Goal: Task Accomplishment & Management: Use online tool/utility

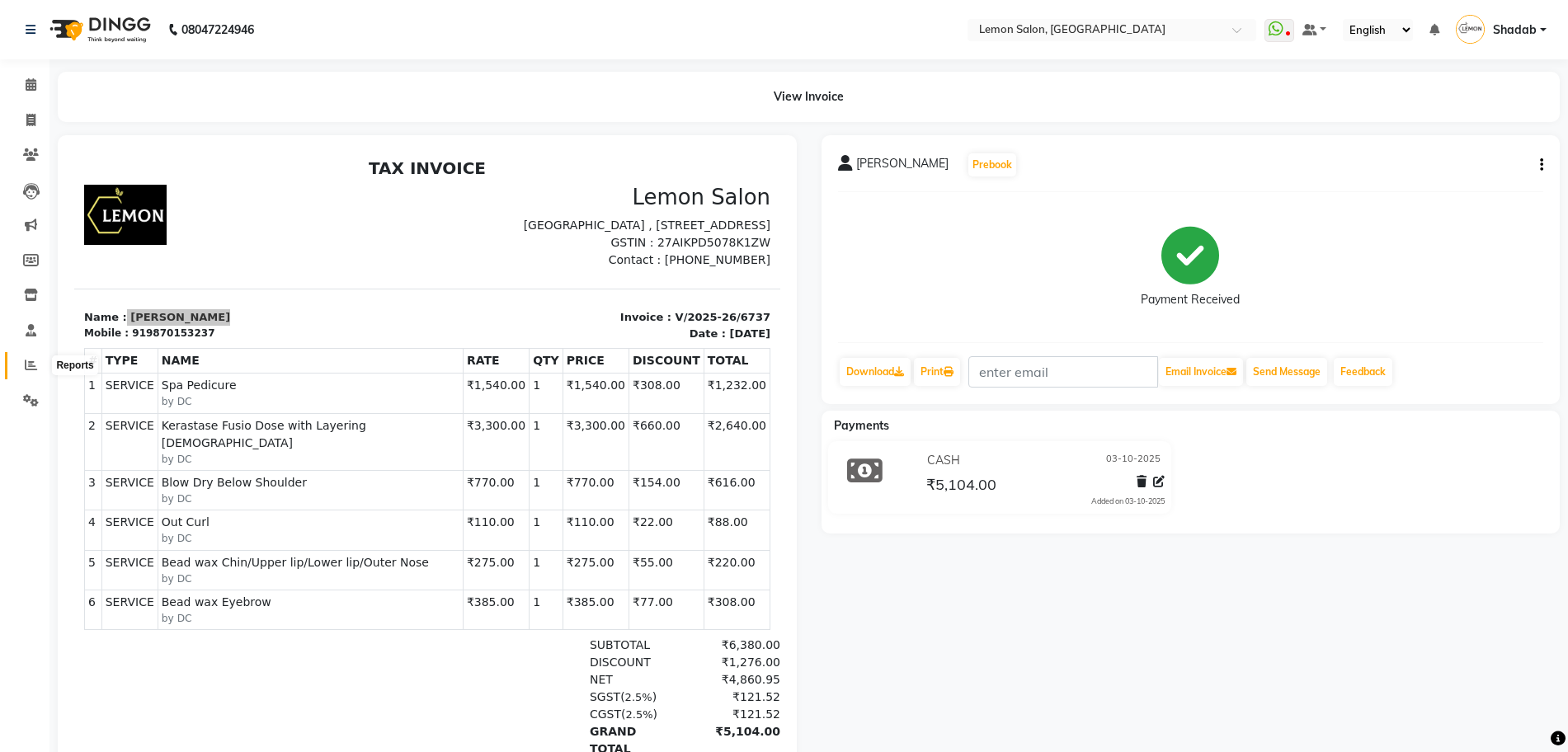
click at [35, 357] on span at bounding box center [30, 365] width 29 height 19
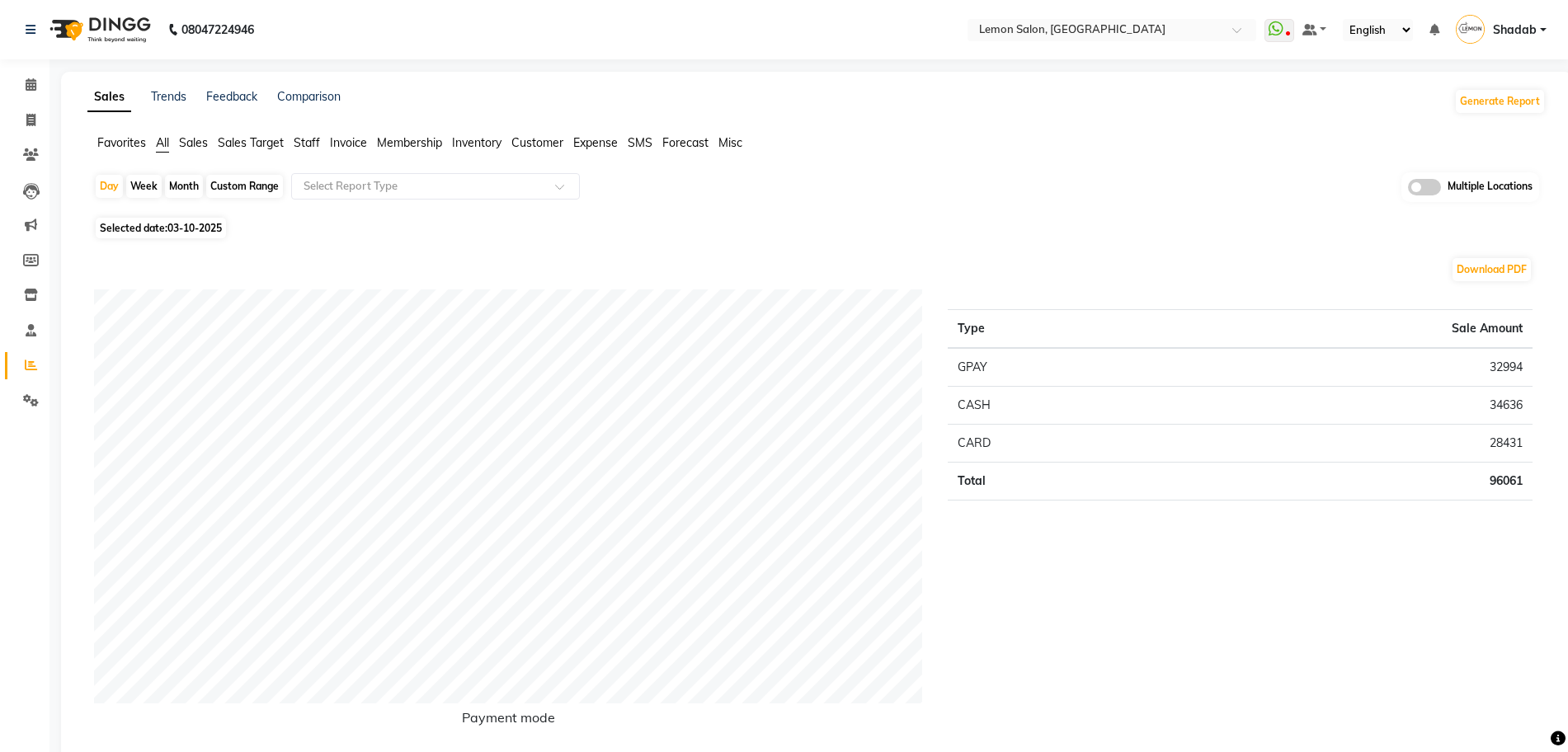
click at [603, 136] on span "Expense" at bounding box center [595, 142] width 45 height 15
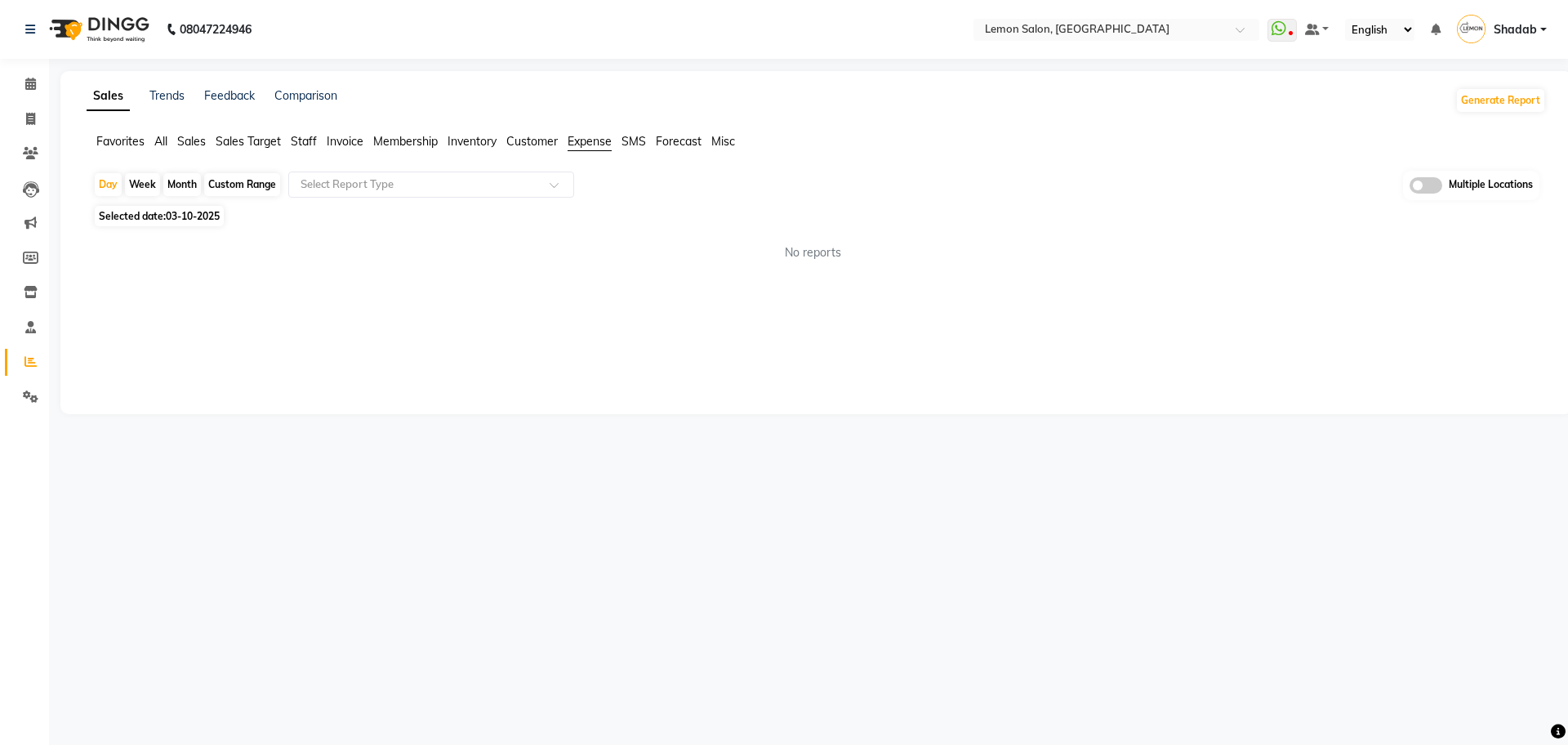
click at [470, 200] on div "Day Week Month Custom Range Select Report Type Multiple Locations" at bounding box center [816, 186] width 1447 height 30
click at [470, 192] on div "Select Report Type" at bounding box center [431, 184] width 285 height 26
click at [447, 222] on div "Expense by type" at bounding box center [431, 214] width 285 height 33
select select "full_report"
select select "csv"
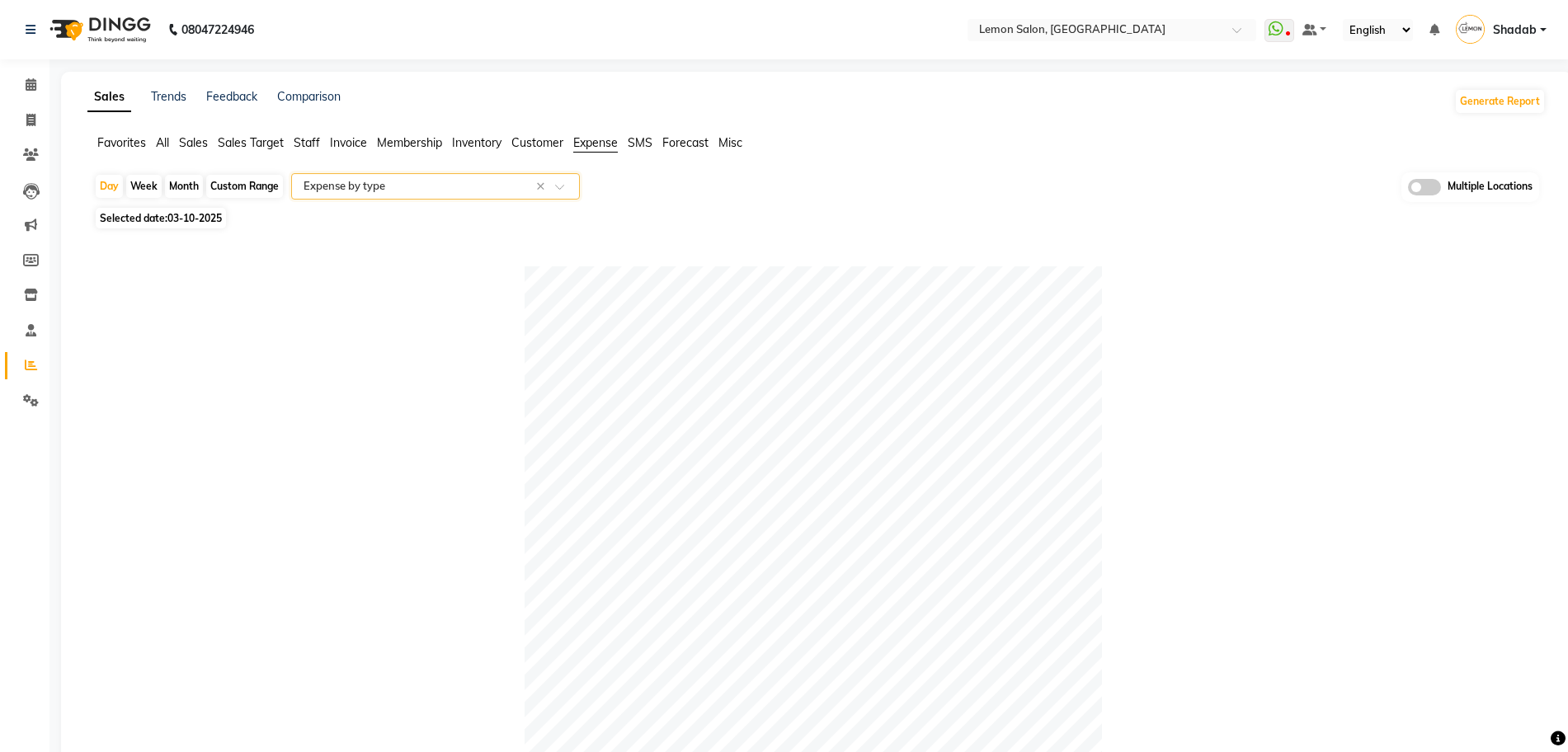
click at [163, 141] on span "All" at bounding box center [162, 142] width 13 height 15
